Goal: Browse casually: Explore the website without a specific task or goal

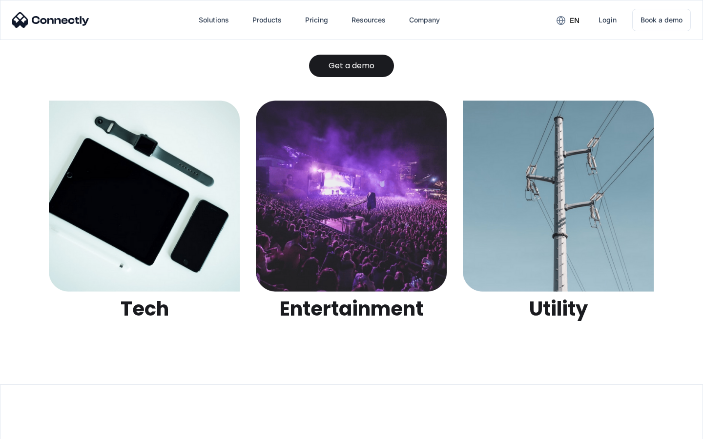
scroll to position [3080, 0]
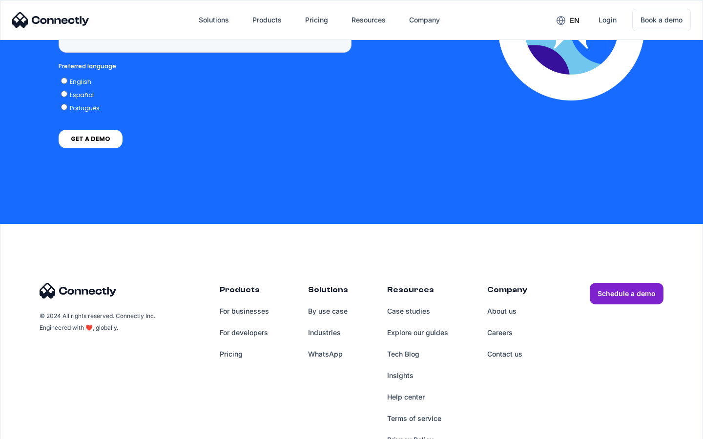
scroll to position [2486, 0]
